Goal: Transaction & Acquisition: Purchase product/service

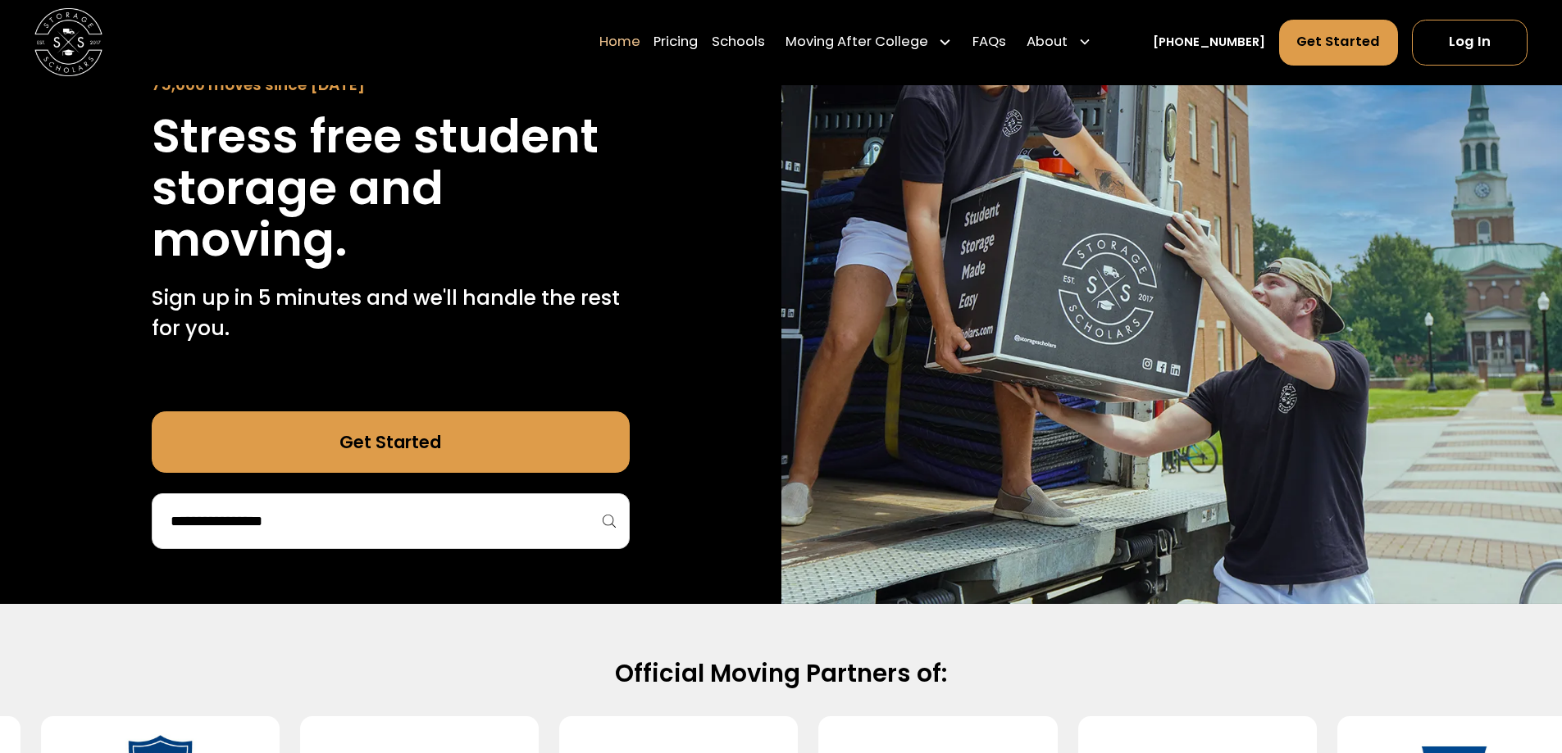
scroll to position [246, 0]
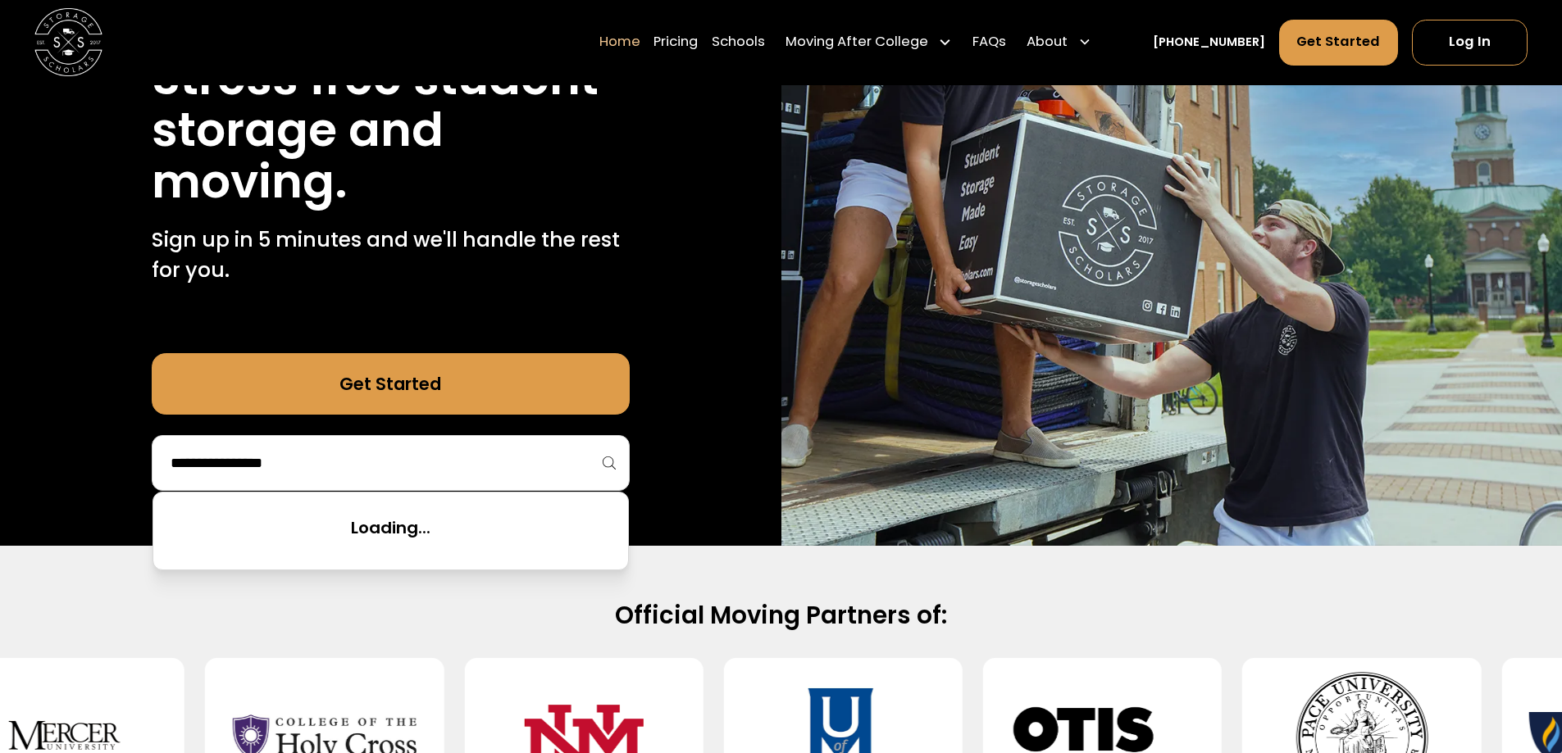
click at [571, 472] on input "search" at bounding box center [390, 463] width 443 height 28
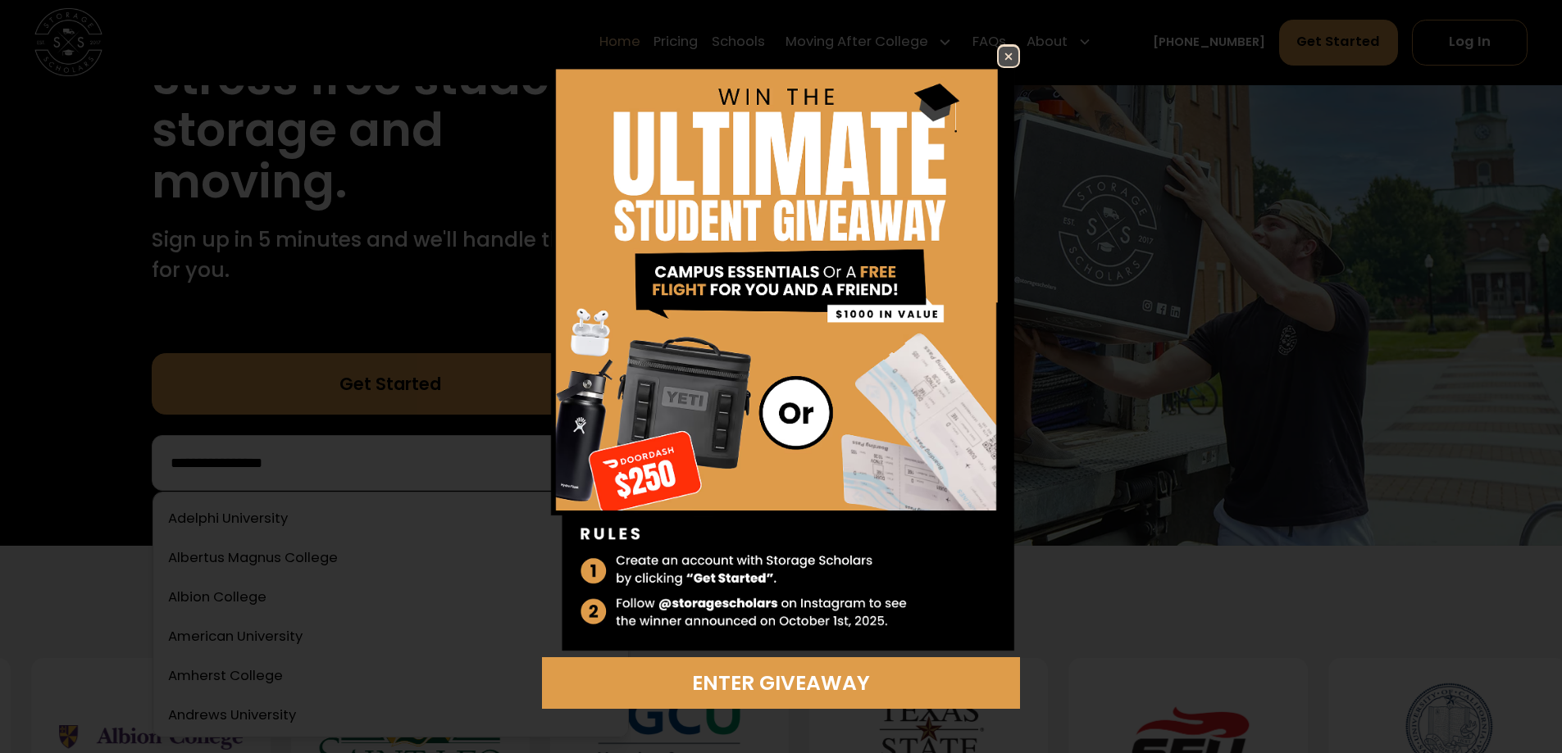
click at [1005, 55] on img at bounding box center [1008, 57] width 20 height 20
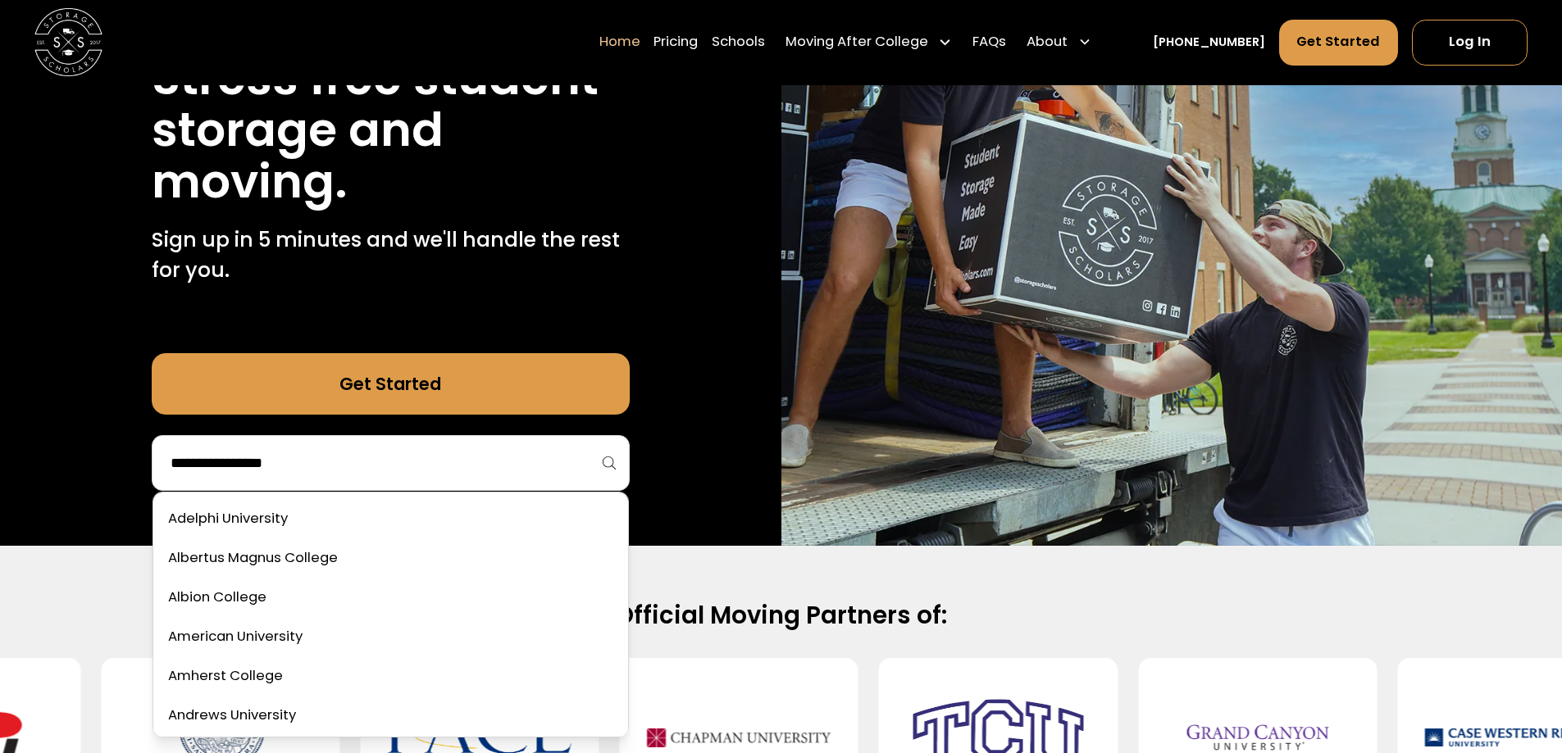
click at [301, 466] on input "search" at bounding box center [390, 463] width 443 height 28
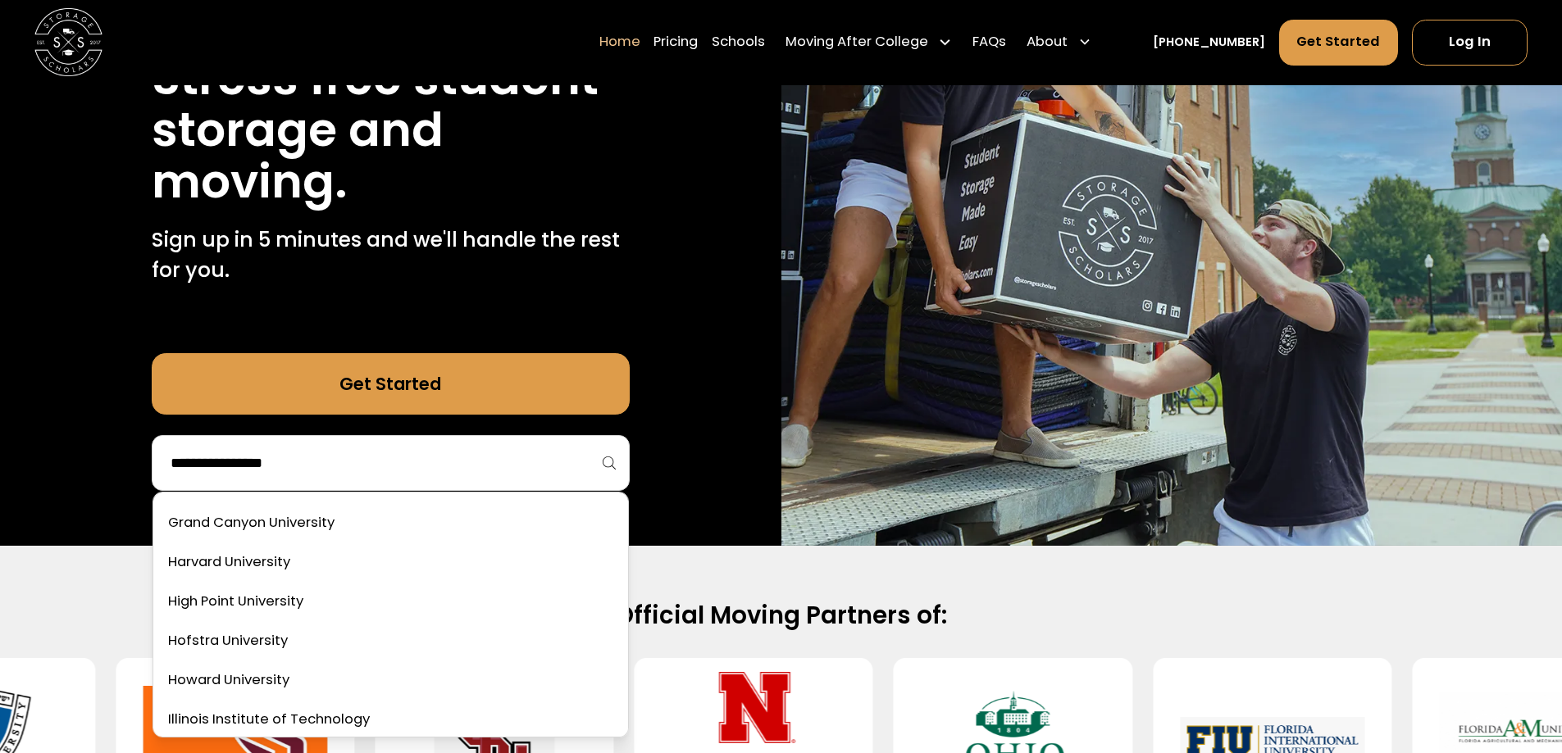
scroll to position [3033, 0]
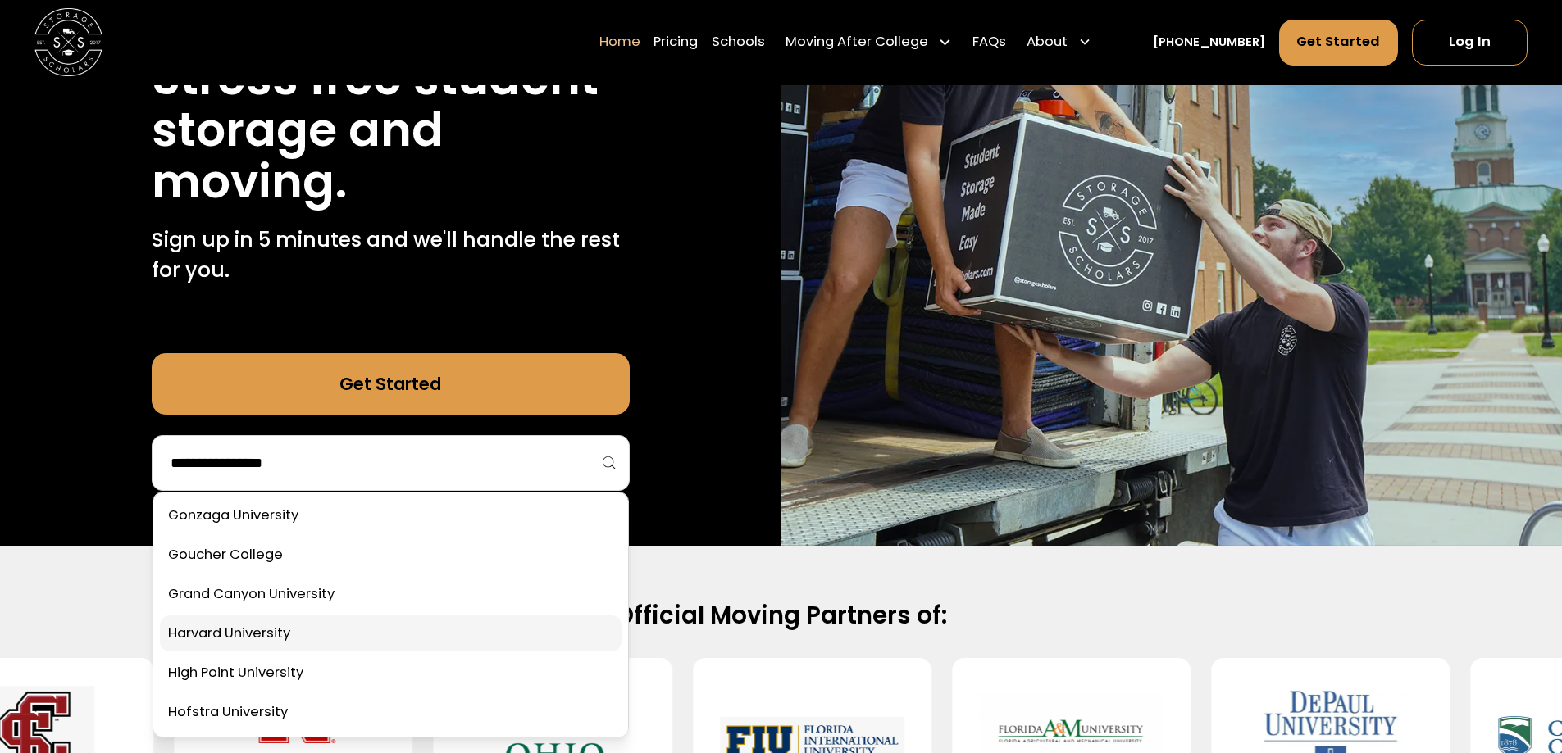
click at [269, 625] on link at bounding box center [391, 634] width 462 height 36
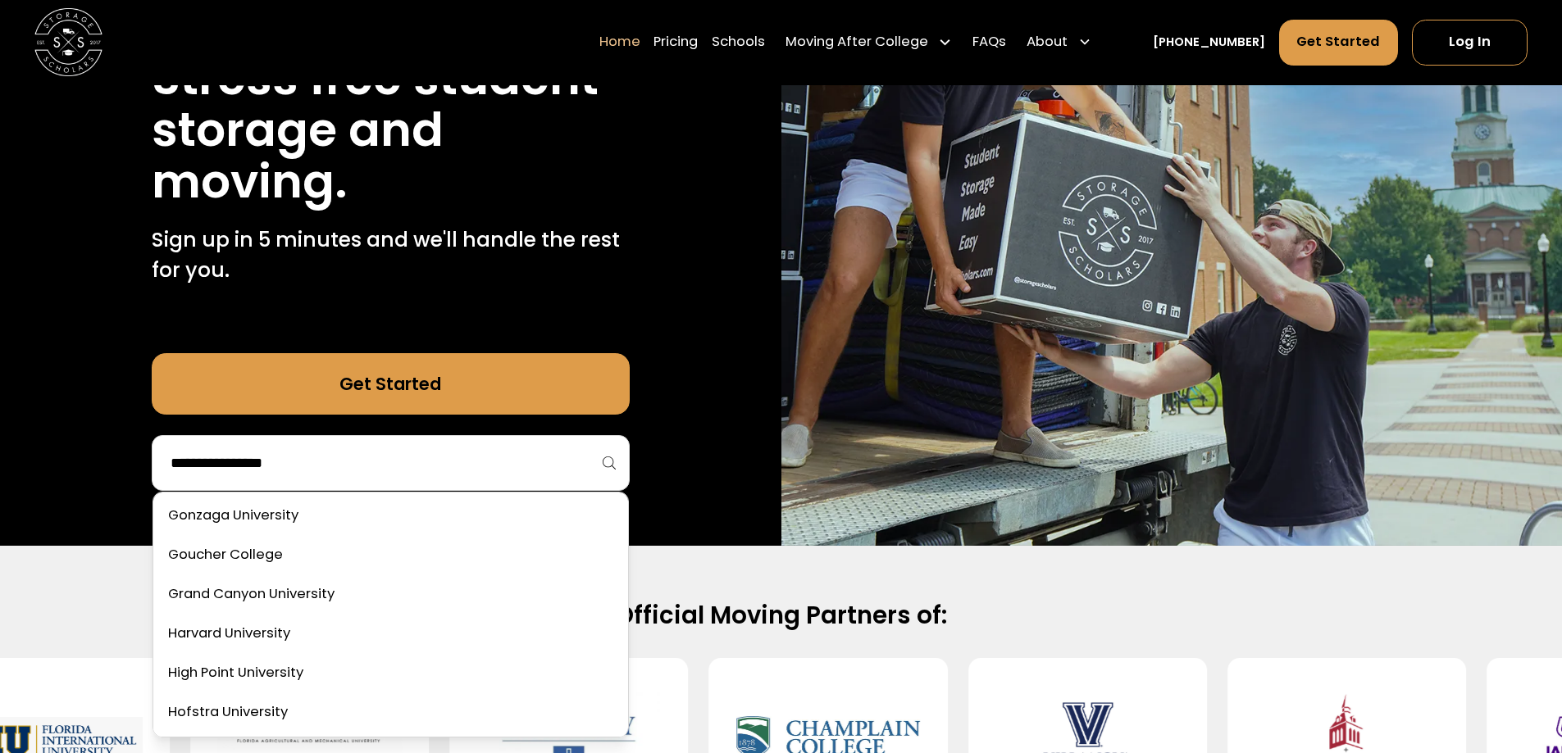
click at [533, 470] on input "search" at bounding box center [390, 463] width 443 height 28
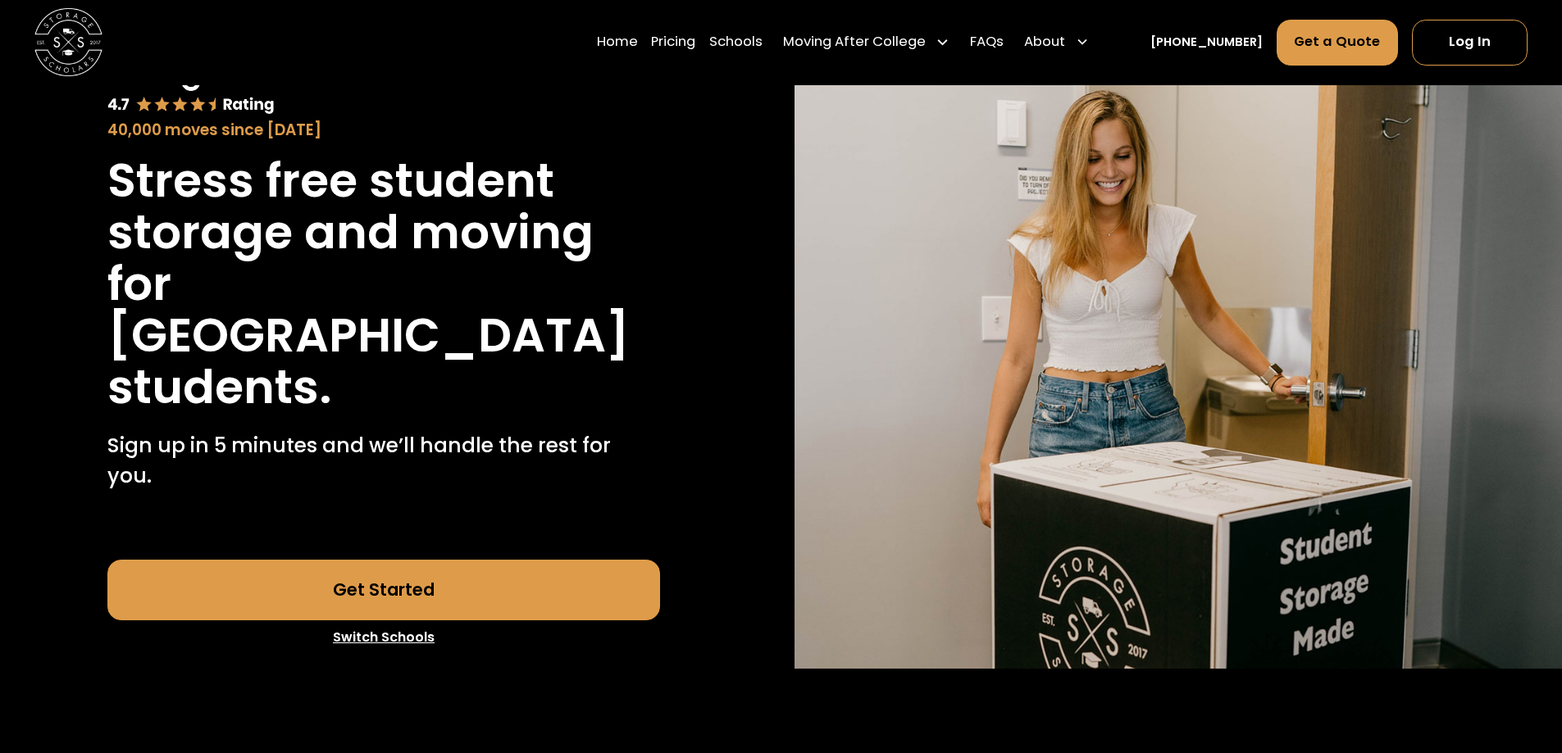
scroll to position [164, 0]
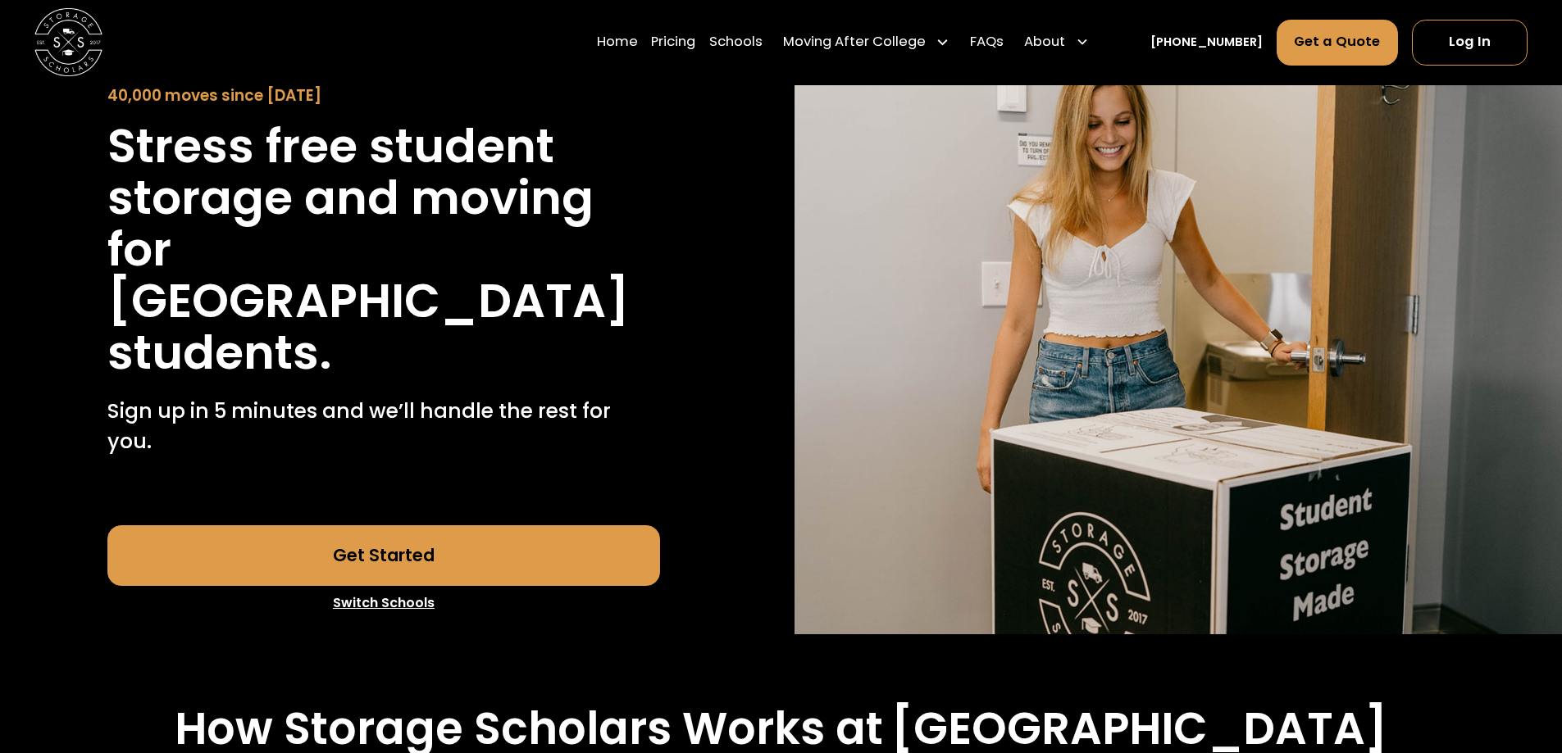
click at [405, 527] on link "Get Started" at bounding box center [383, 555] width 553 height 61
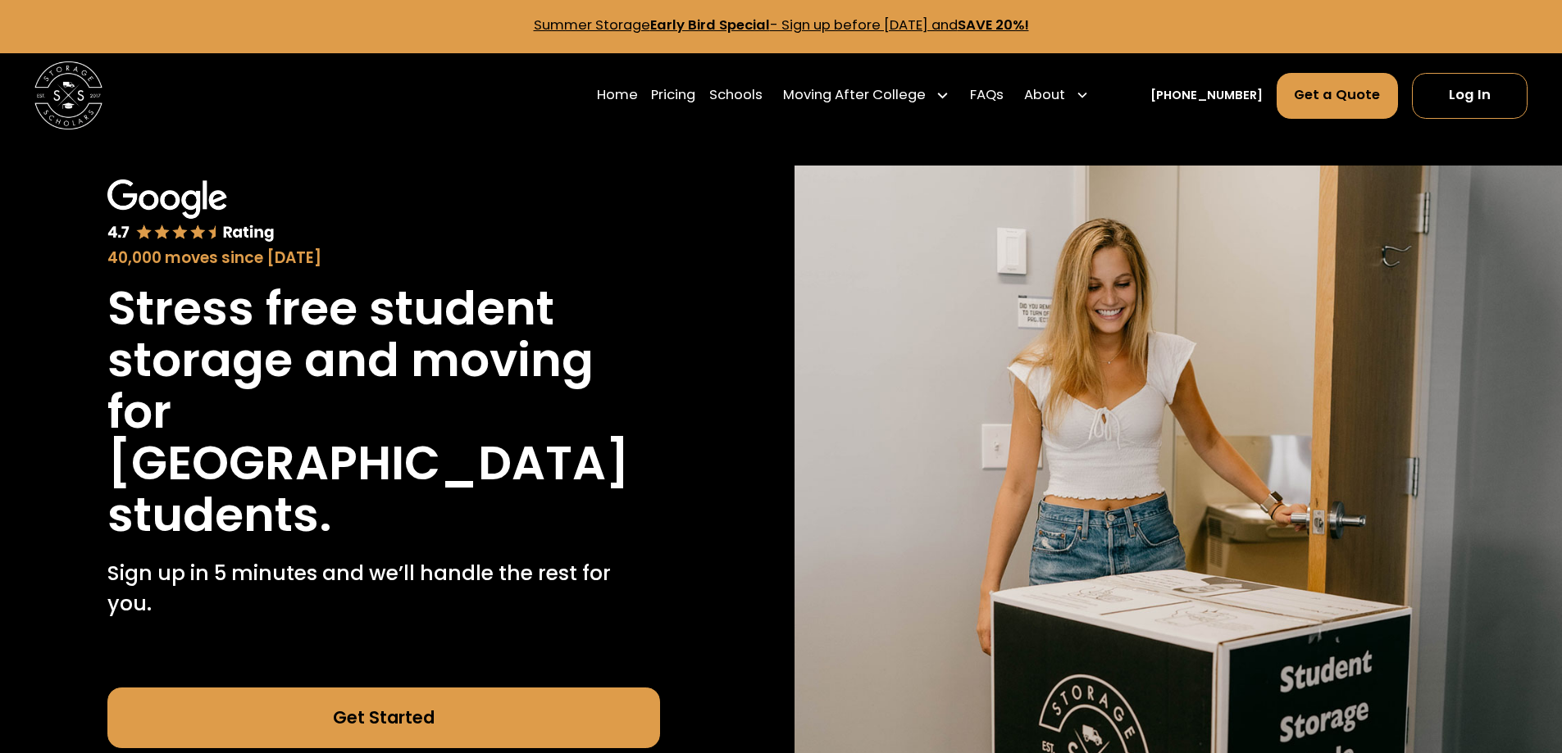
scroll to position [0, 0]
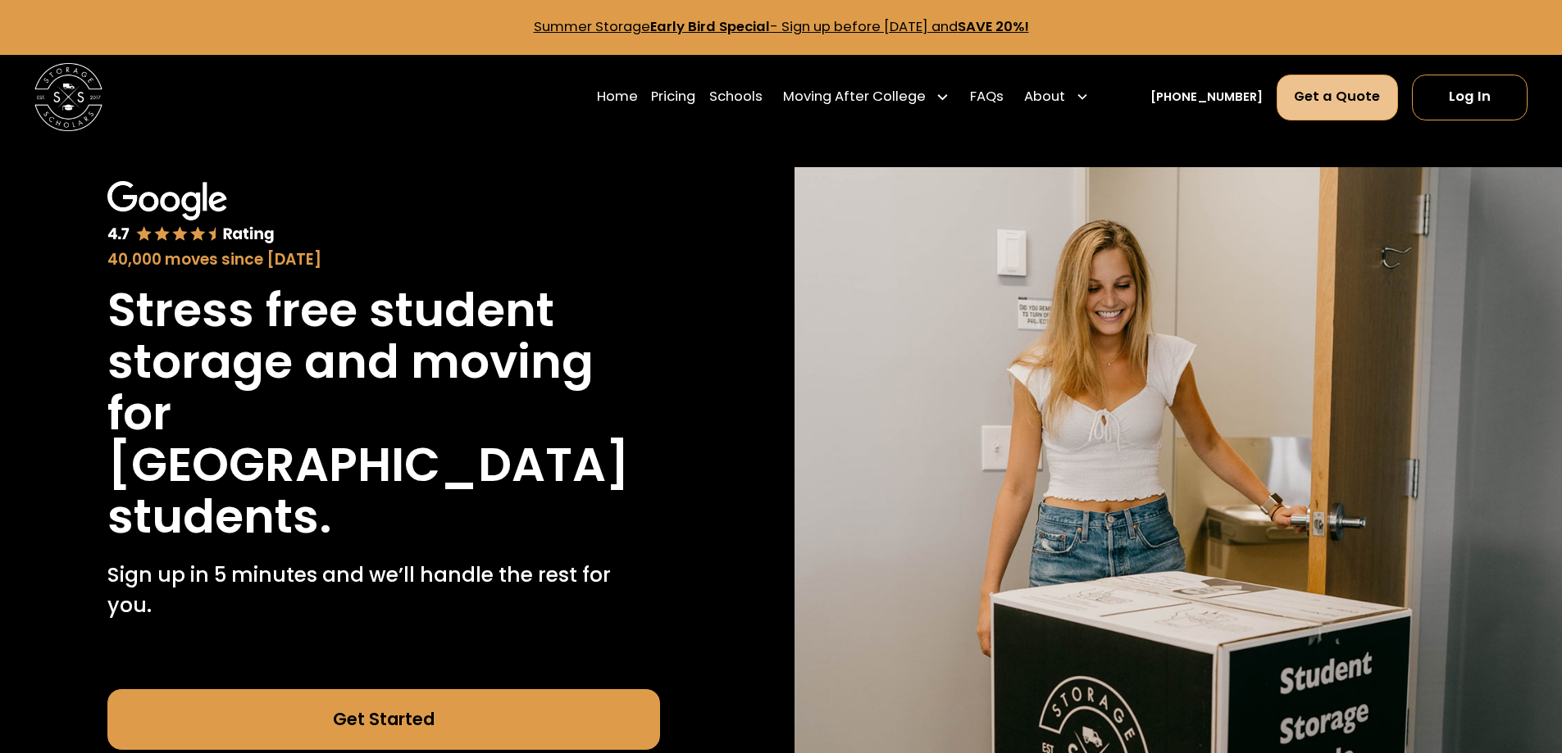
click at [1320, 98] on link "Get a Quote" at bounding box center [1337, 98] width 122 height 46
